Goal: Transaction & Acquisition: Purchase product/service

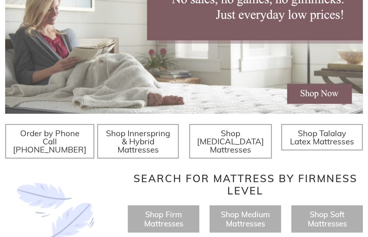
scroll to position [190, 0]
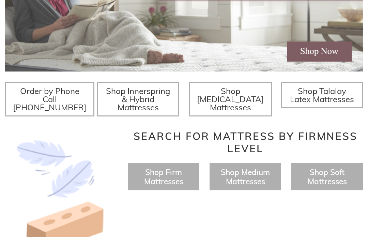
click at [180, 179] on span "Shop Firm Mattresses" at bounding box center [163, 176] width 39 height 19
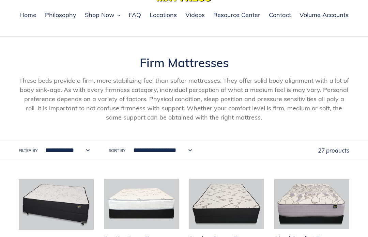
scroll to position [48, 0]
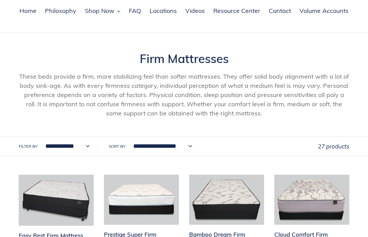
click at [78, 146] on select "**********" at bounding box center [65, 146] width 53 height 19
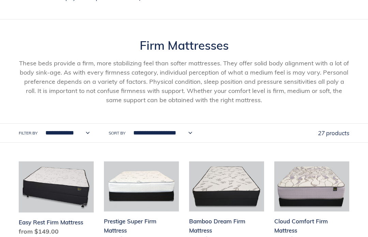
scroll to position [63, 0]
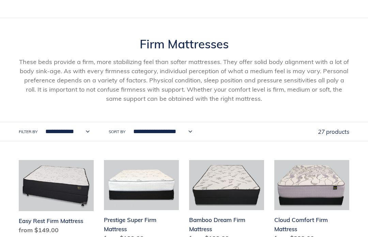
click at [179, 127] on select "**********" at bounding box center [161, 131] width 68 height 19
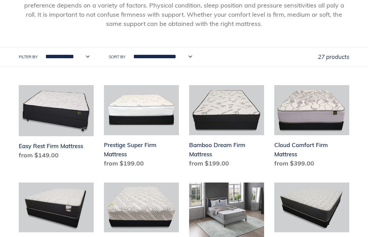
scroll to position [138, 0]
click at [342, 52] on div "27 products" at bounding box center [333, 56] width 31 height 19
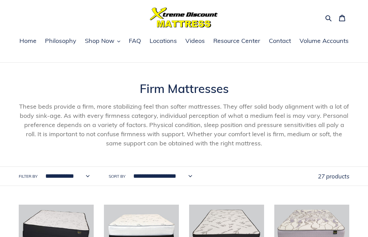
scroll to position [0, 0]
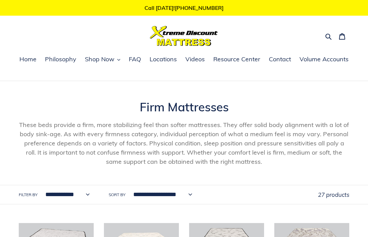
click at [102, 64] on button "Shop Now" at bounding box center [102, 59] width 42 height 10
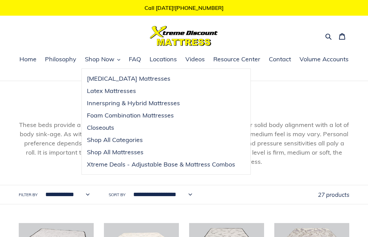
click at [140, 141] on span "Shop All Categories" at bounding box center [115, 140] width 56 height 8
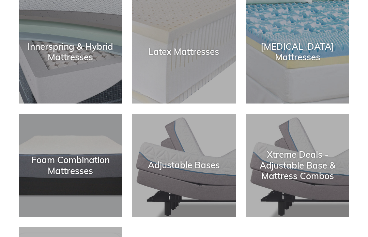
scroll to position [131, 0]
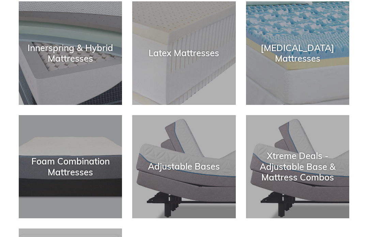
click at [97, 58] on div "Innerspring & Hybrid Mattresses" at bounding box center [70, 53] width 103 height 21
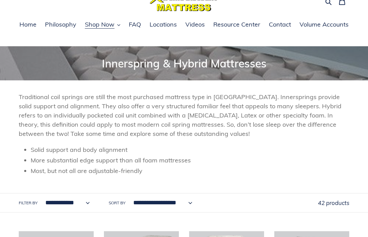
scroll to position [145, 0]
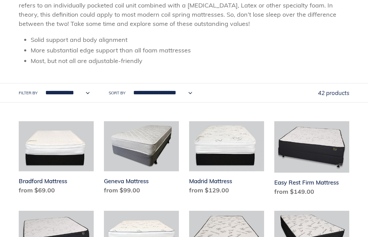
click at [64, 162] on link "Bradford Mattress" at bounding box center [56, 159] width 75 height 76
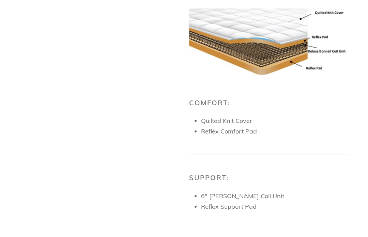
scroll to position [486, 0]
